Goal: Navigation & Orientation: Find specific page/section

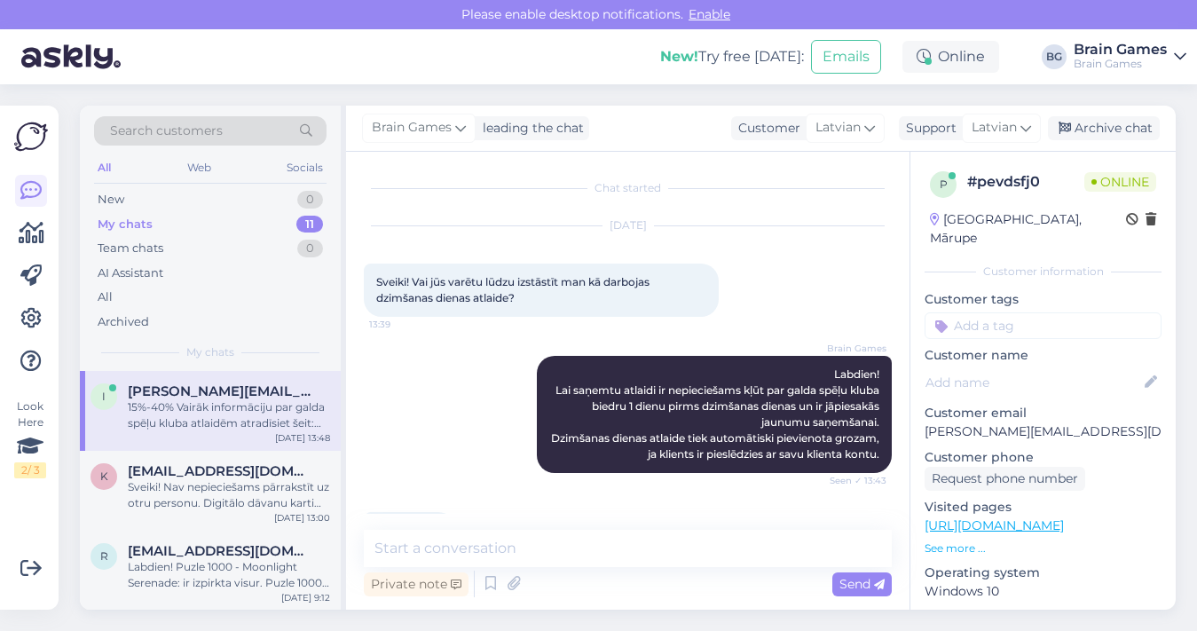
scroll to position [163, 0]
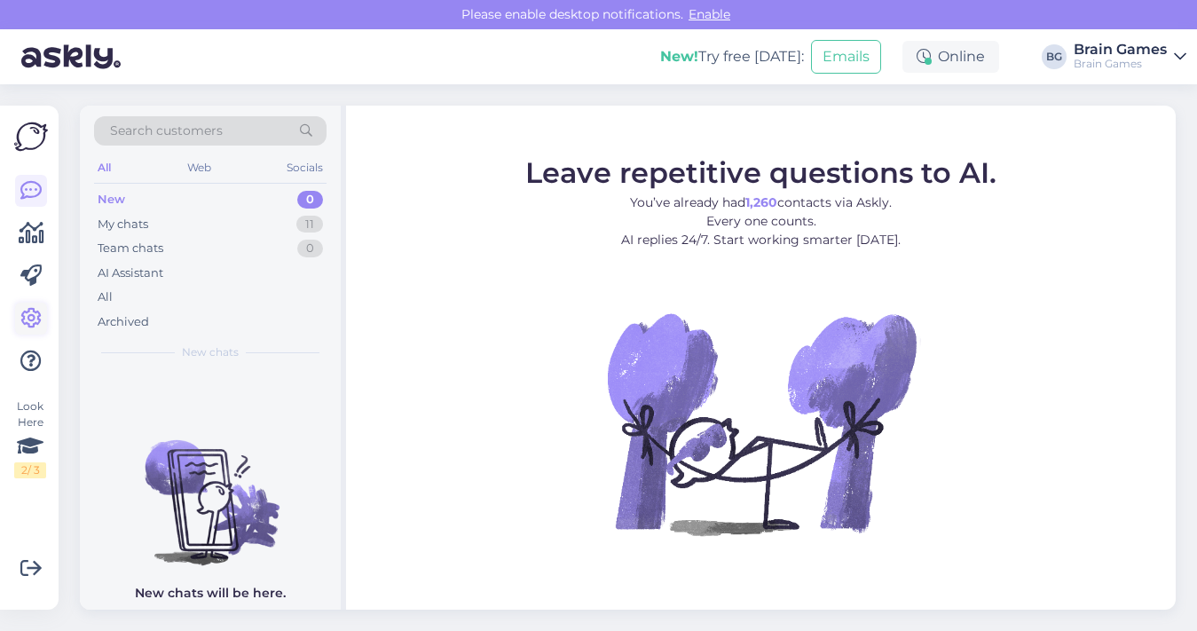
click at [35, 317] on icon at bounding box center [30, 318] width 21 height 21
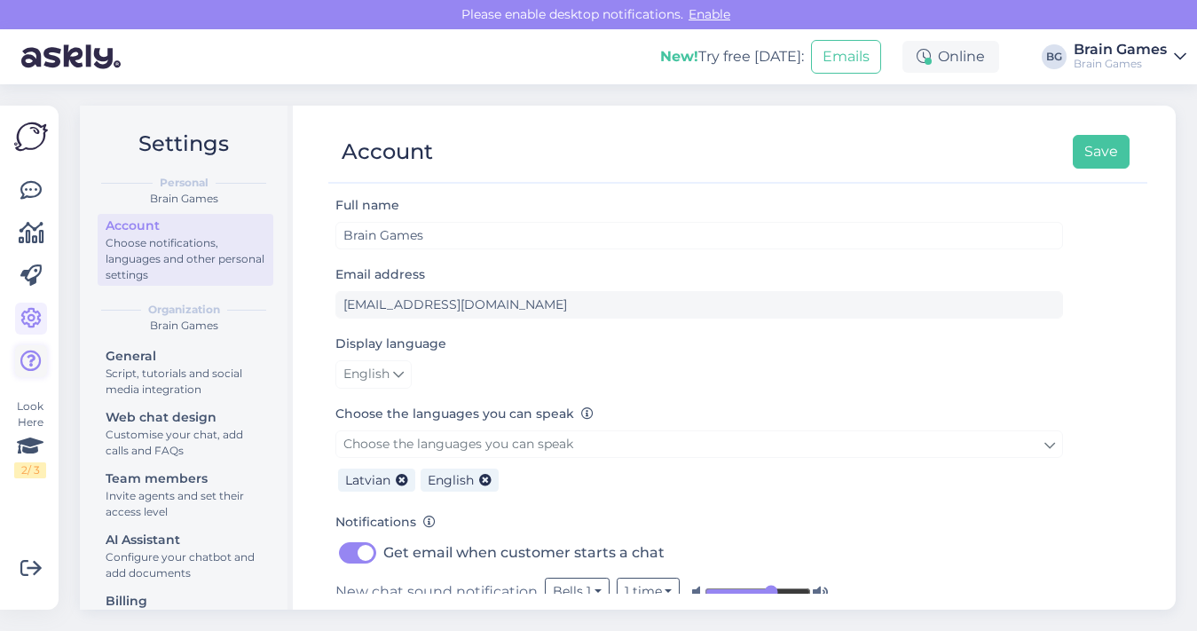
click at [26, 359] on icon at bounding box center [30, 360] width 21 height 21
